Goal: Check status

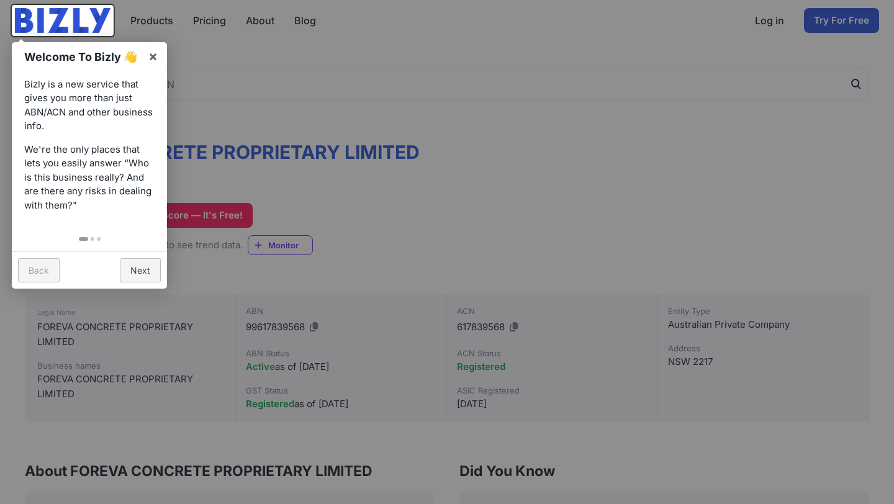
scroll to position [56, 0]
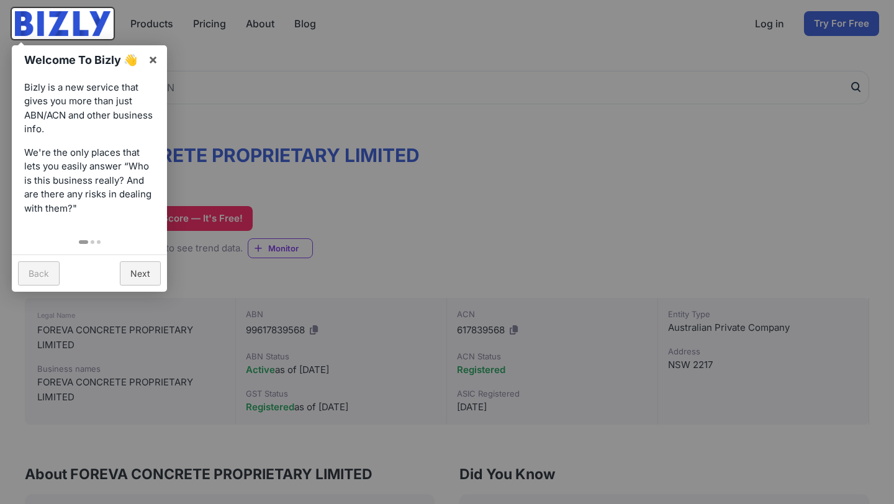
click at [281, 276] on div at bounding box center [447, 252] width 894 height 504
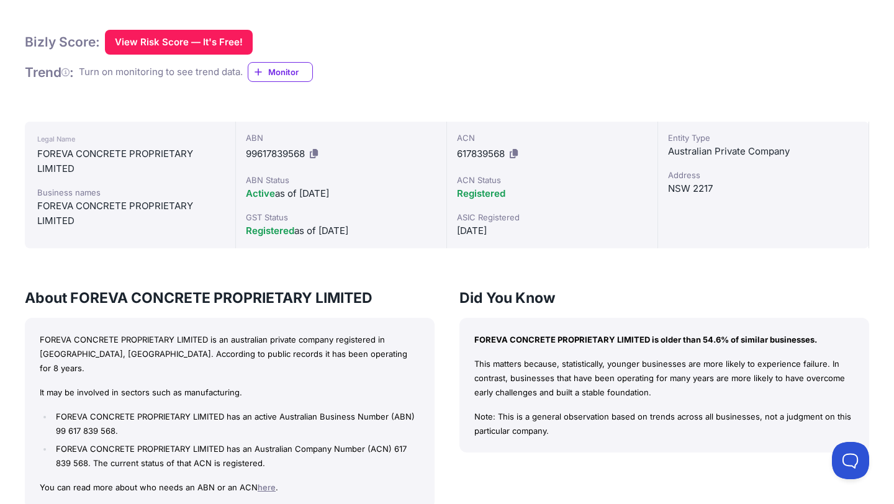
scroll to position [235, 0]
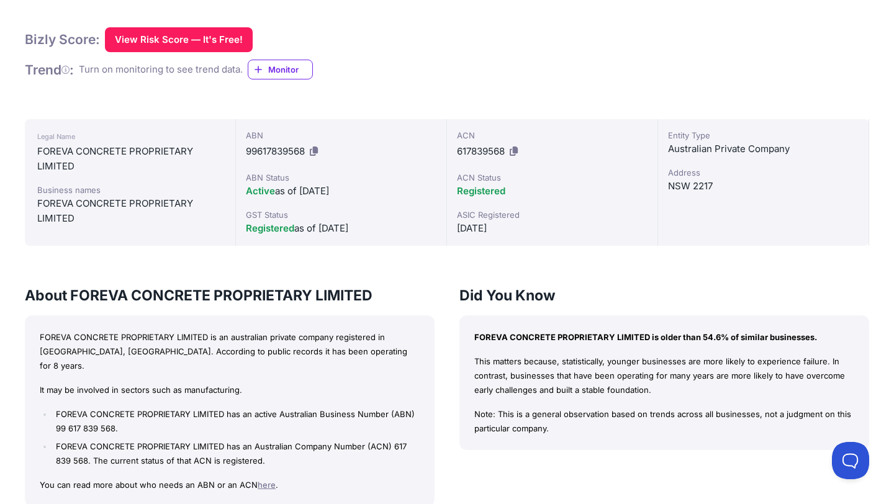
click at [344, 184] on div "Active as of [DATE]" at bounding box center [341, 191] width 191 height 15
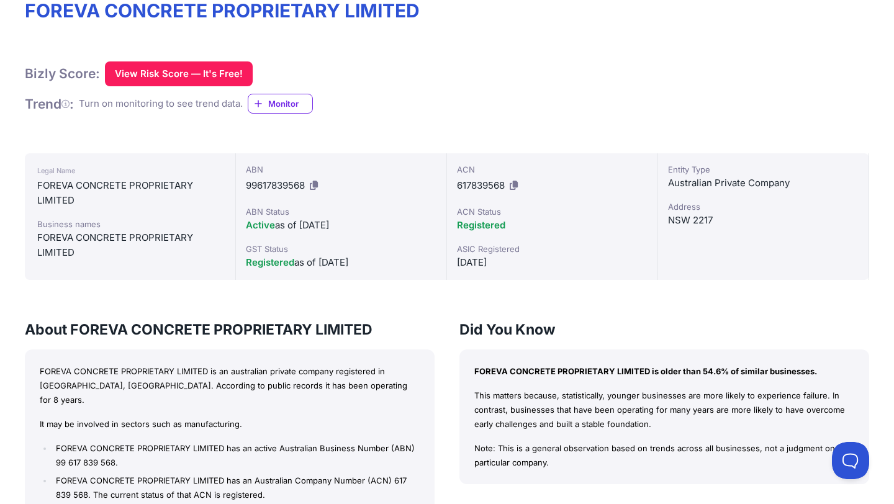
scroll to position [201, 0]
drag, startPoint x: 382, startPoint y: 261, endPoint x: 346, endPoint y: 261, distance: 36.0
click at [346, 261] on div "Registered as of [DATE]" at bounding box center [341, 261] width 191 height 15
drag, startPoint x: 388, startPoint y: 261, endPoint x: 318, endPoint y: 261, distance: 69.5
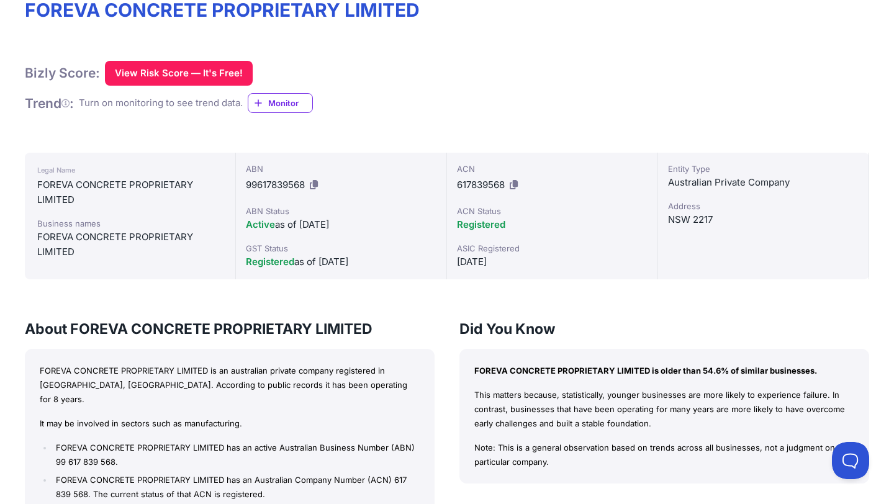
click at [318, 261] on div "Registered as of [DATE]" at bounding box center [341, 261] width 191 height 15
